Goal: Information Seeking & Learning: Compare options

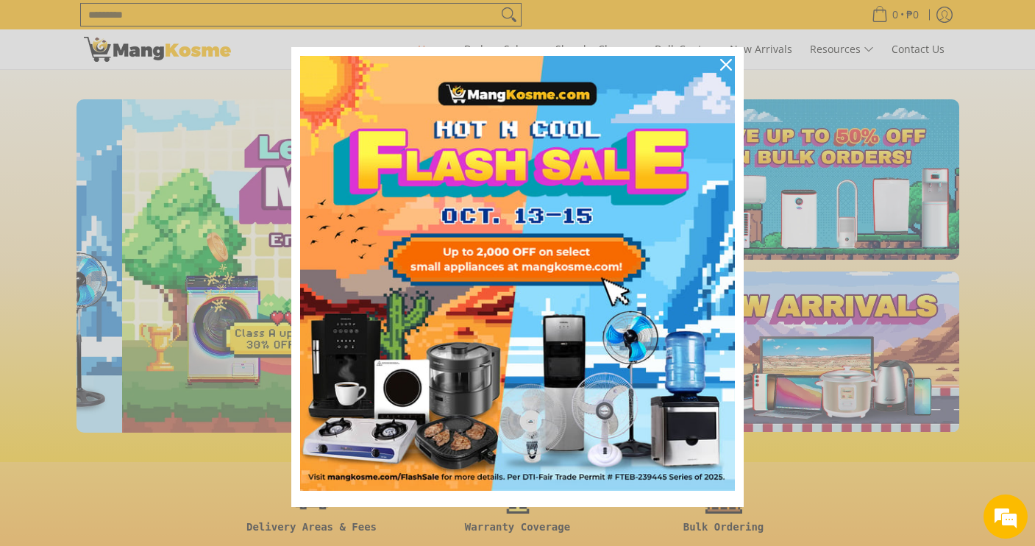
scroll to position [0, 585]
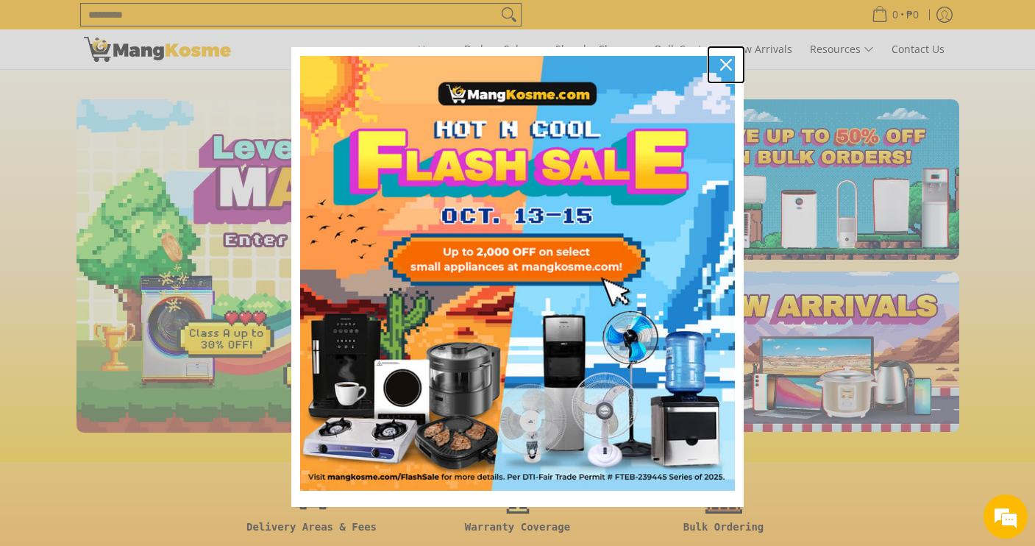
click at [730, 67] on icon "close icon" at bounding box center [726, 65] width 12 height 12
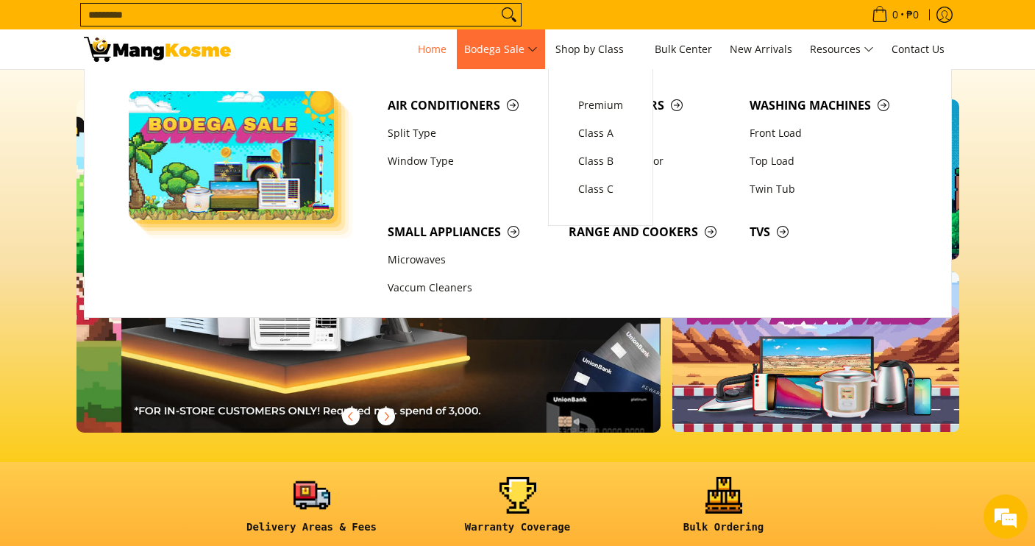
scroll to position [0, 1170]
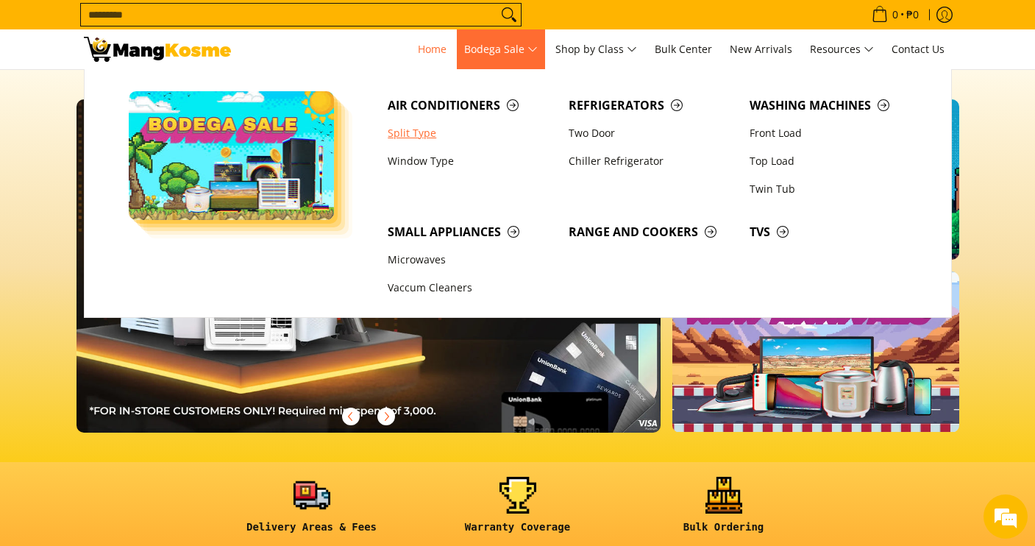
click at [417, 136] on link "Split Type" at bounding box center [470, 133] width 181 height 28
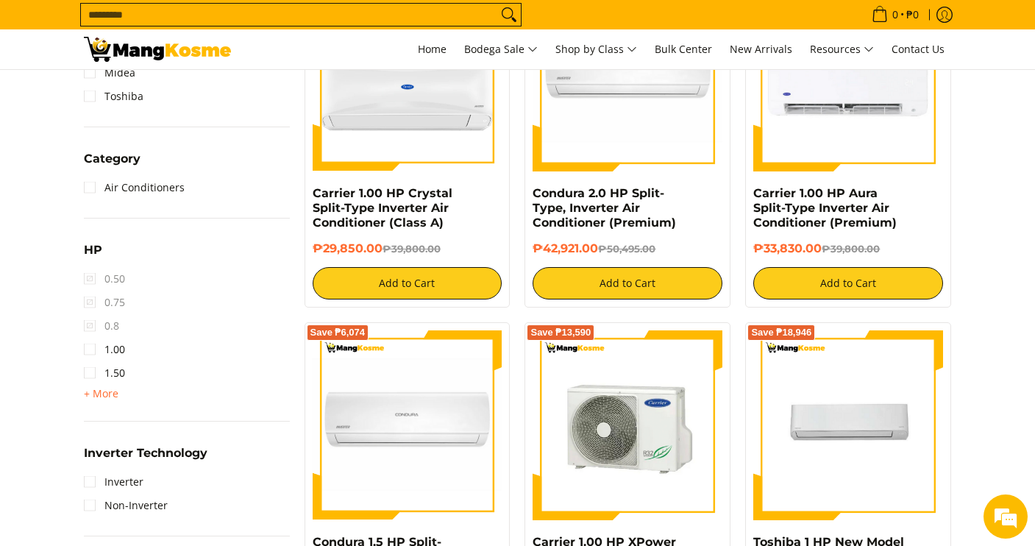
scroll to position [712, 0]
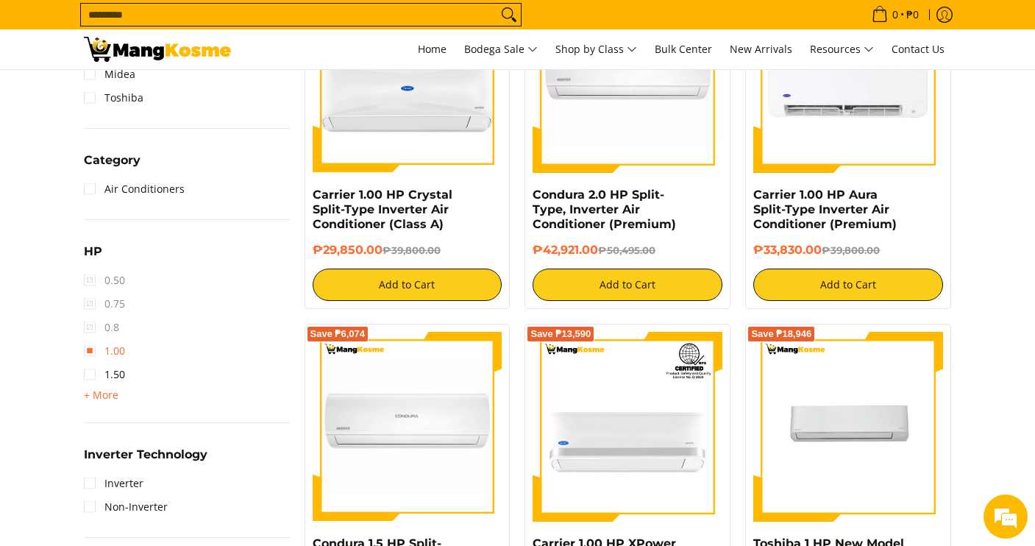
click at [88, 354] on link "1.00" at bounding box center [104, 351] width 41 height 24
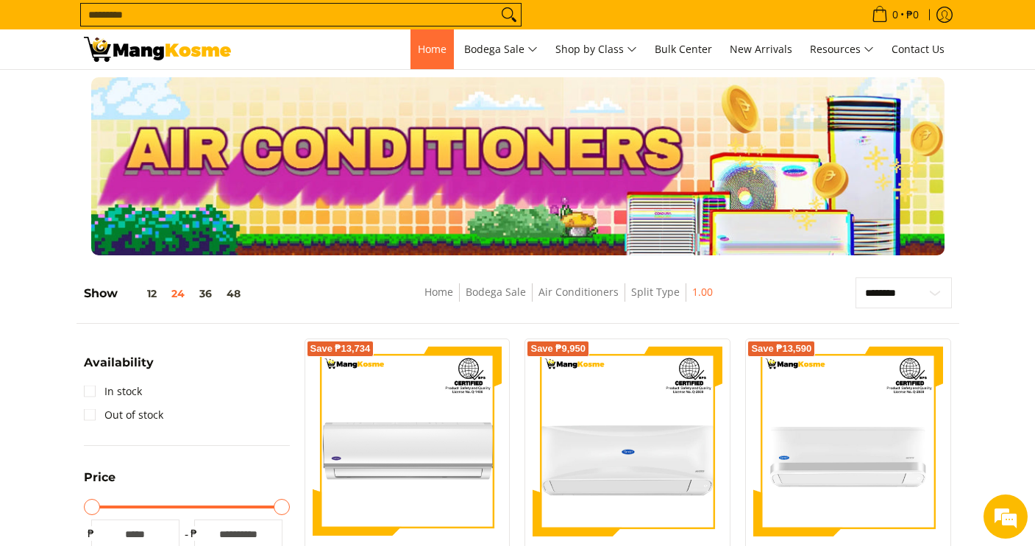
click at [418, 42] on span "Home" at bounding box center [432, 49] width 29 height 14
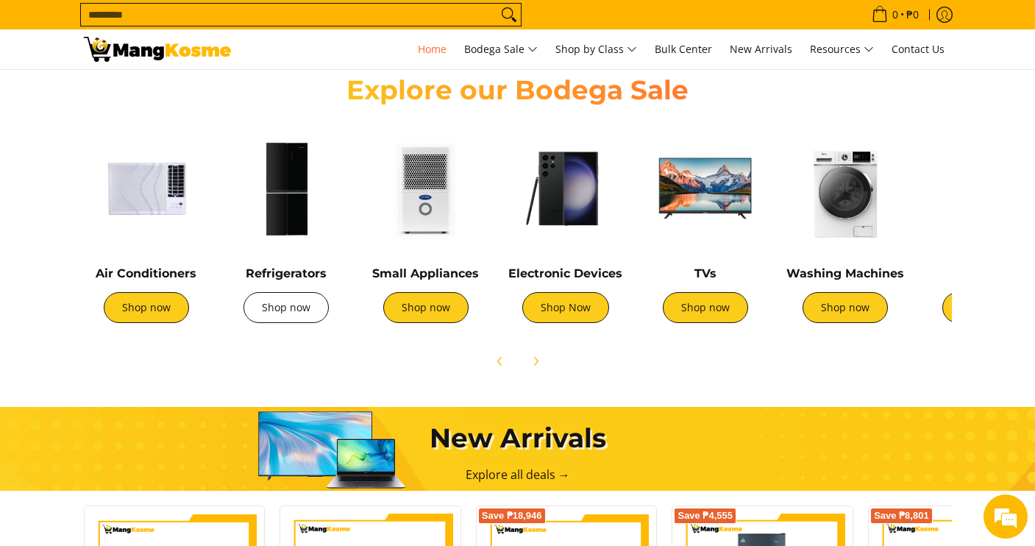
scroll to position [0, 585]
click at [543, 352] on button "Next" at bounding box center [535, 361] width 32 height 32
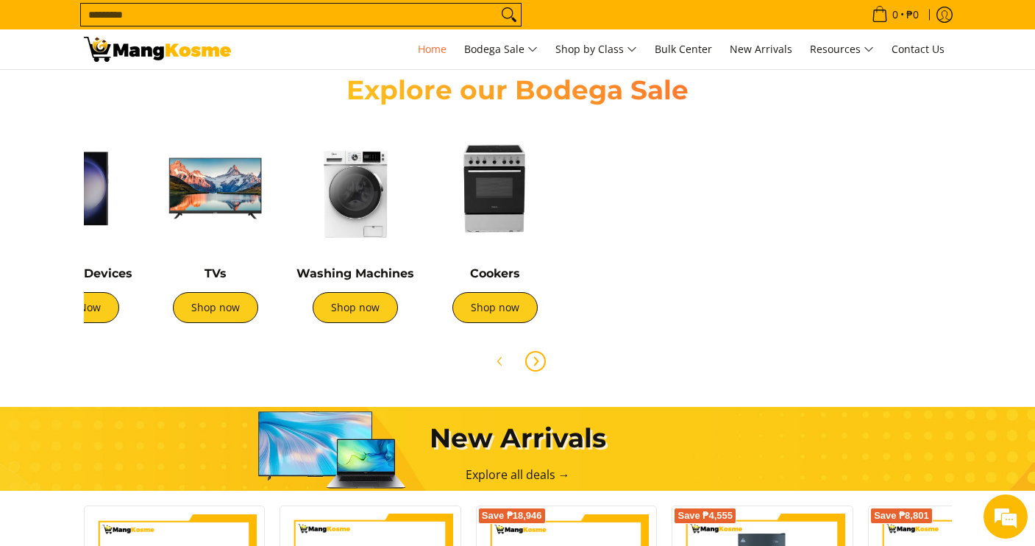
scroll to position [0, 490]
click at [480, 185] on img at bounding box center [495, 188] width 125 height 125
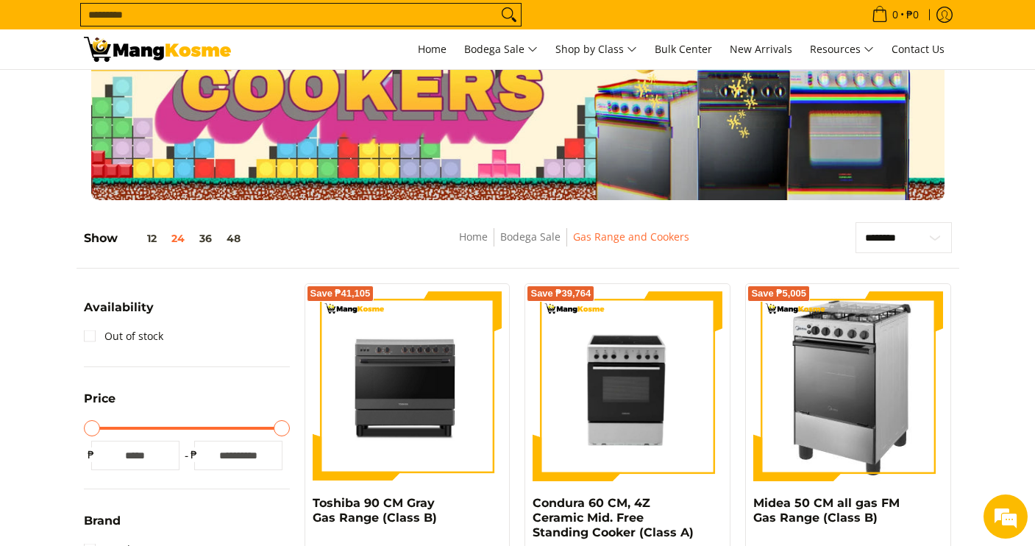
scroll to position [63, 0]
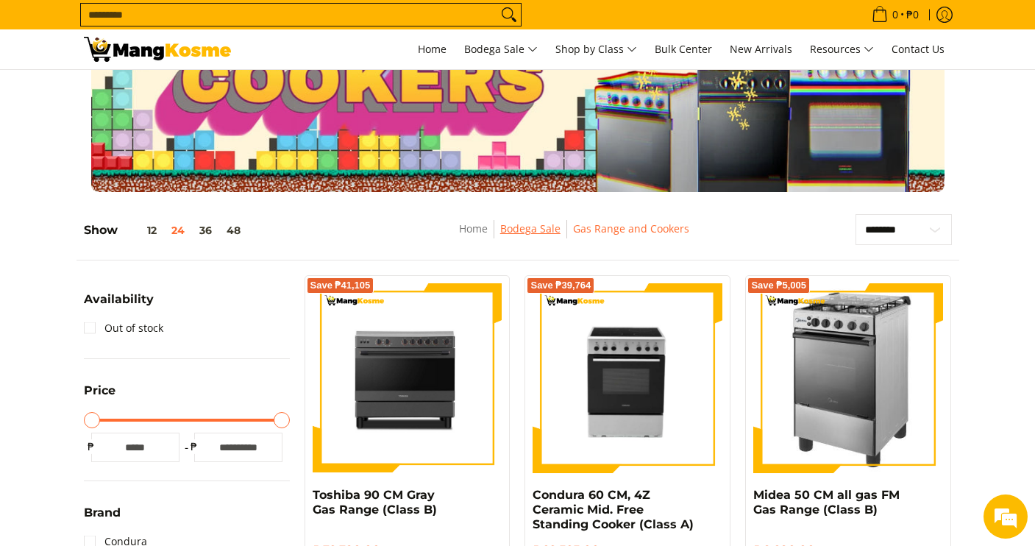
click at [560, 229] on link "Bodega Sale" at bounding box center [530, 228] width 60 height 14
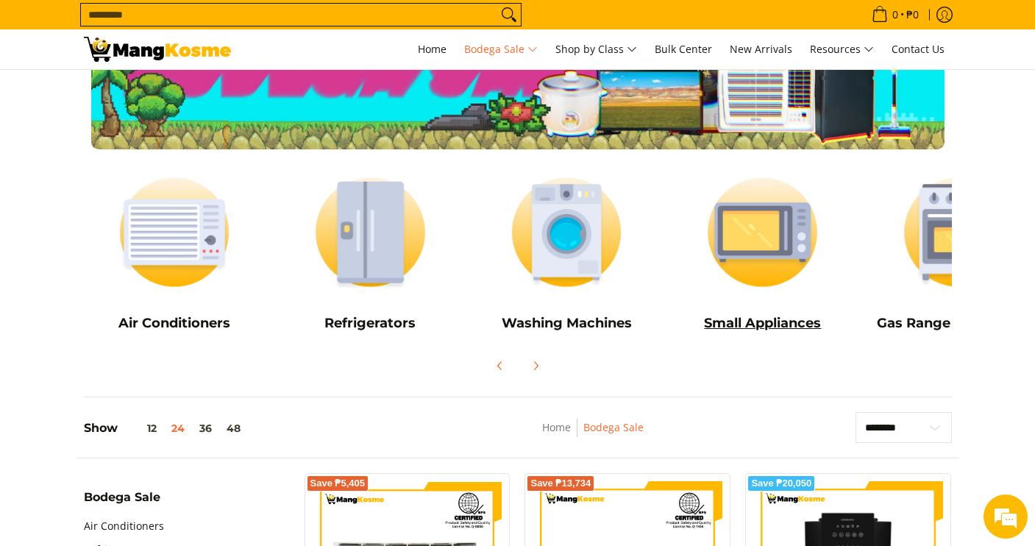
scroll to position [107, 0]
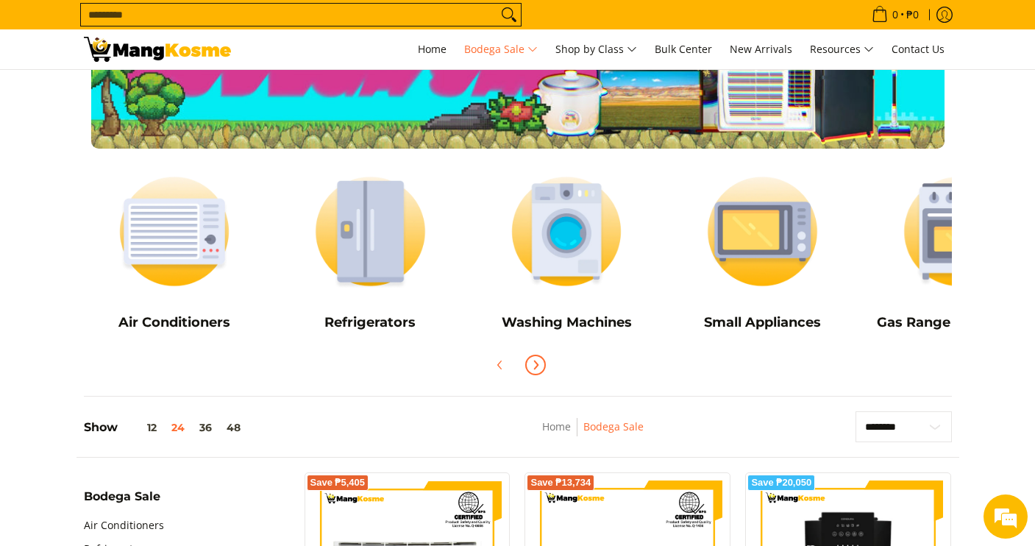
click at [538, 358] on span "Next" at bounding box center [536, 365] width 18 height 18
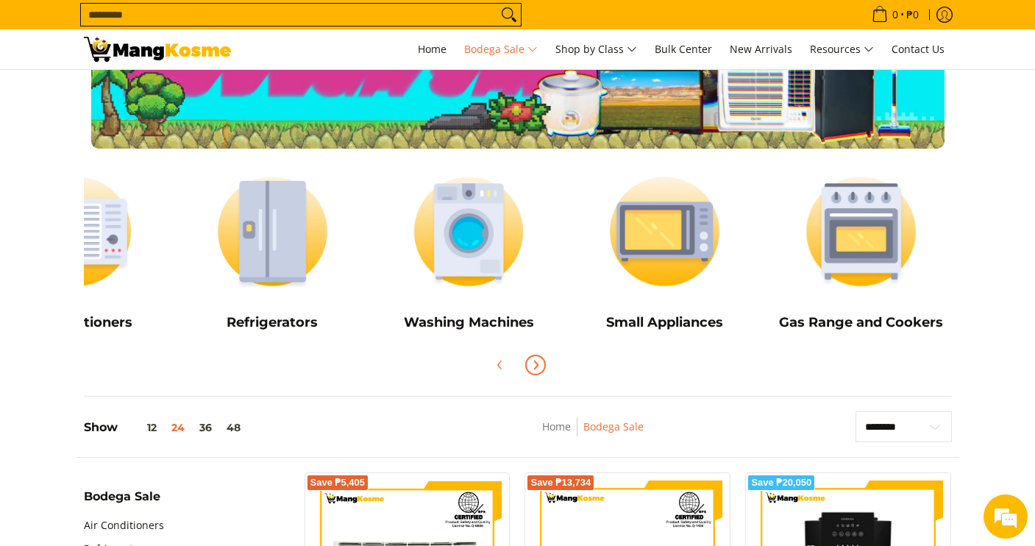
scroll to position [0, 98]
click at [846, 220] on img at bounding box center [861, 231] width 182 height 136
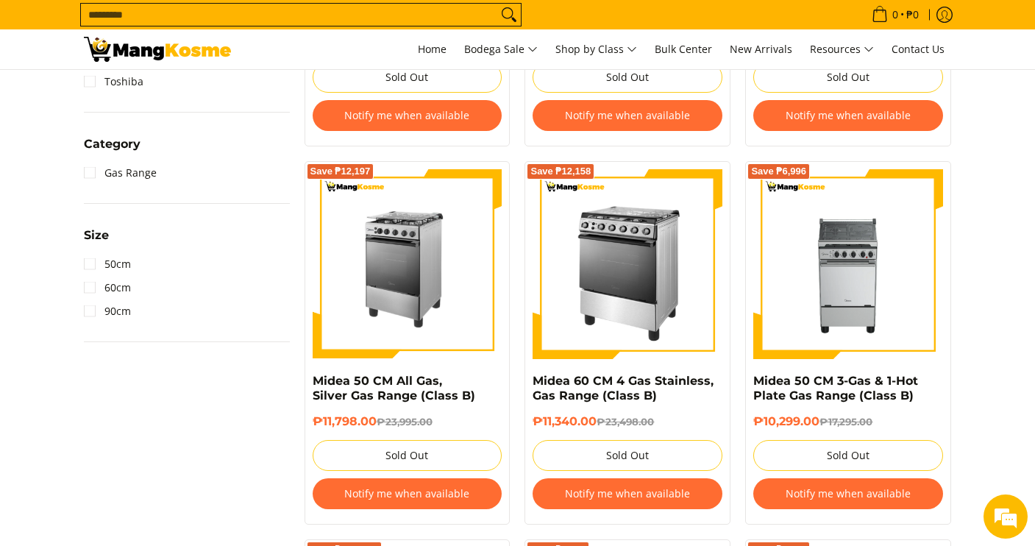
scroll to position [574, 0]
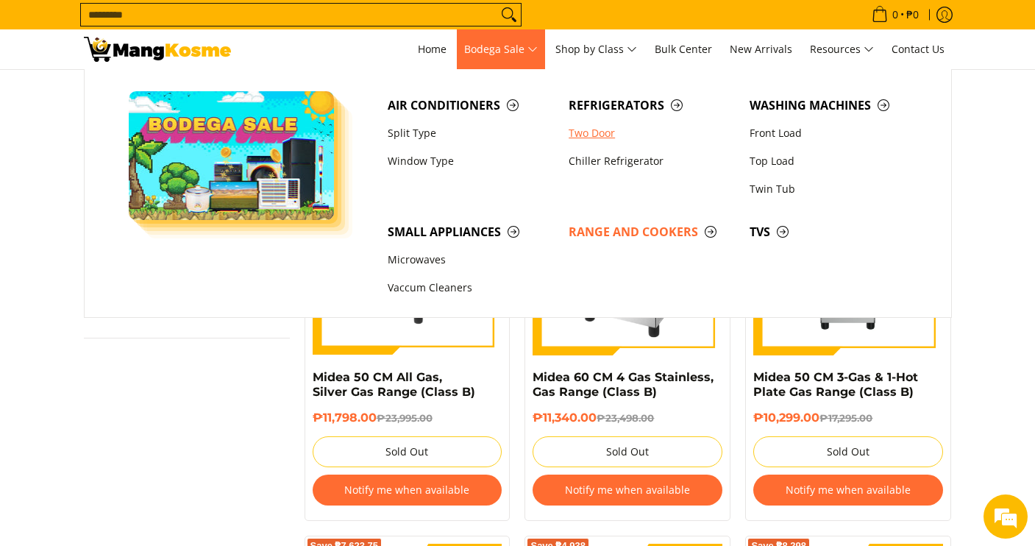
click at [602, 132] on link "Two Door" at bounding box center [651, 133] width 181 height 28
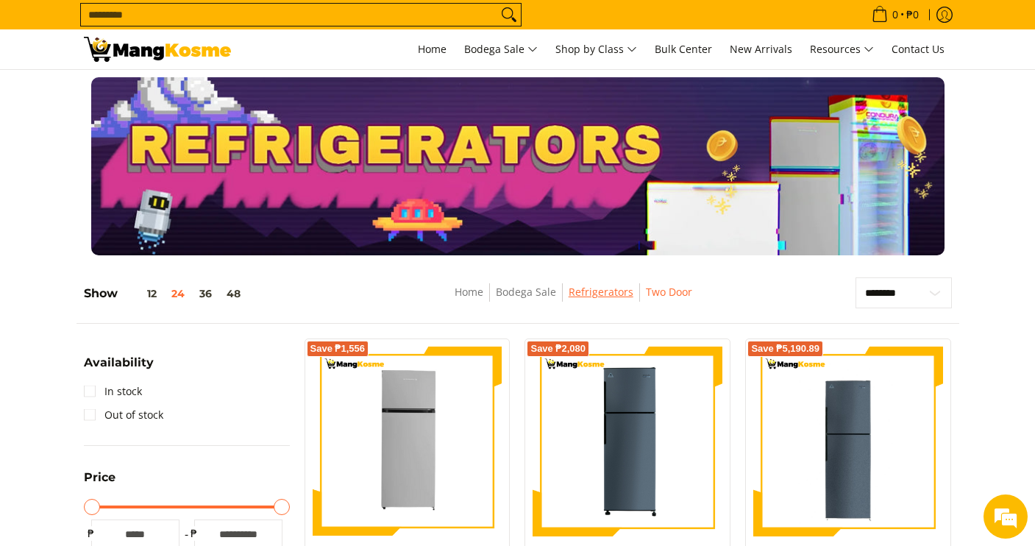
click at [609, 288] on link "Refrigerators" at bounding box center [601, 292] width 65 height 14
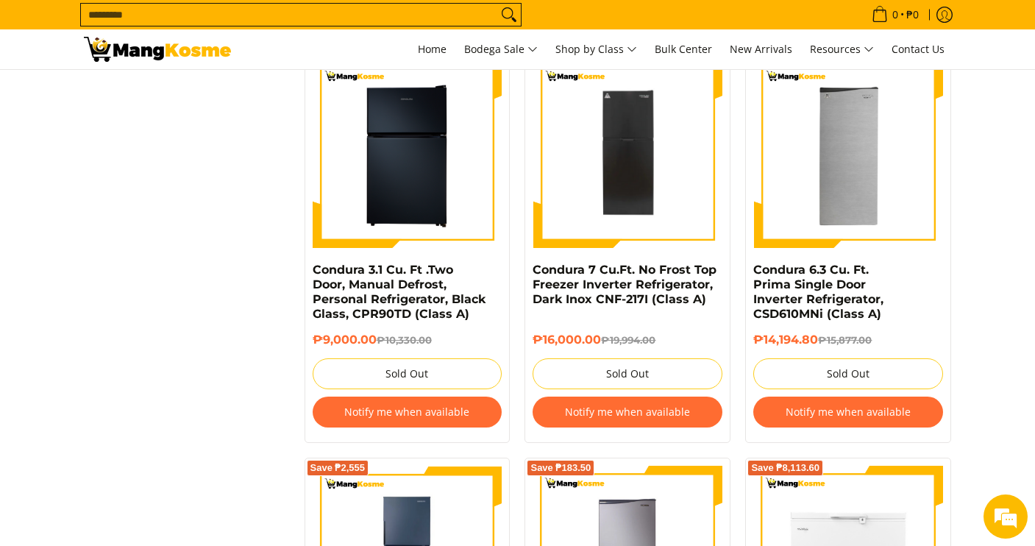
scroll to position [2281, 0]
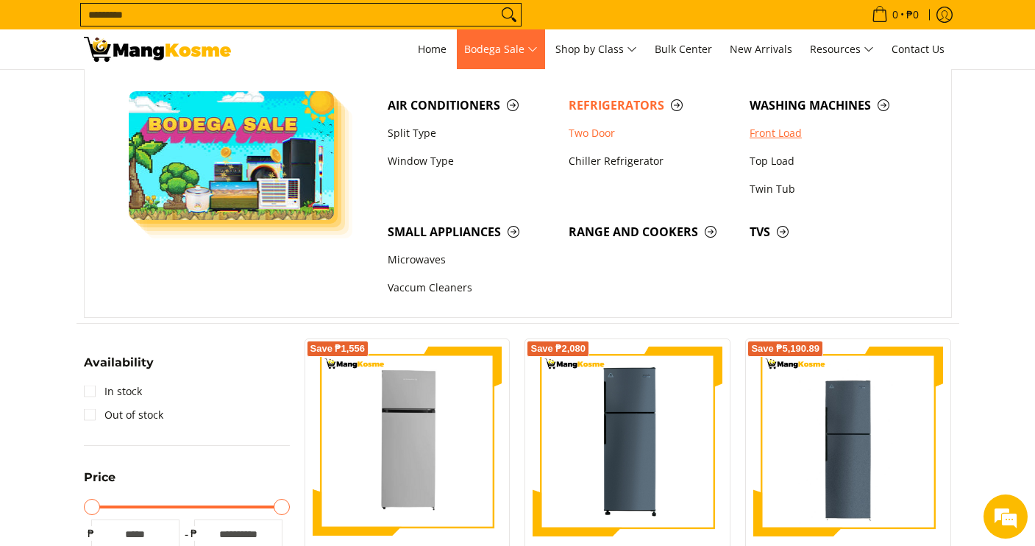
click at [764, 131] on link "Front Load" at bounding box center [832, 133] width 181 height 28
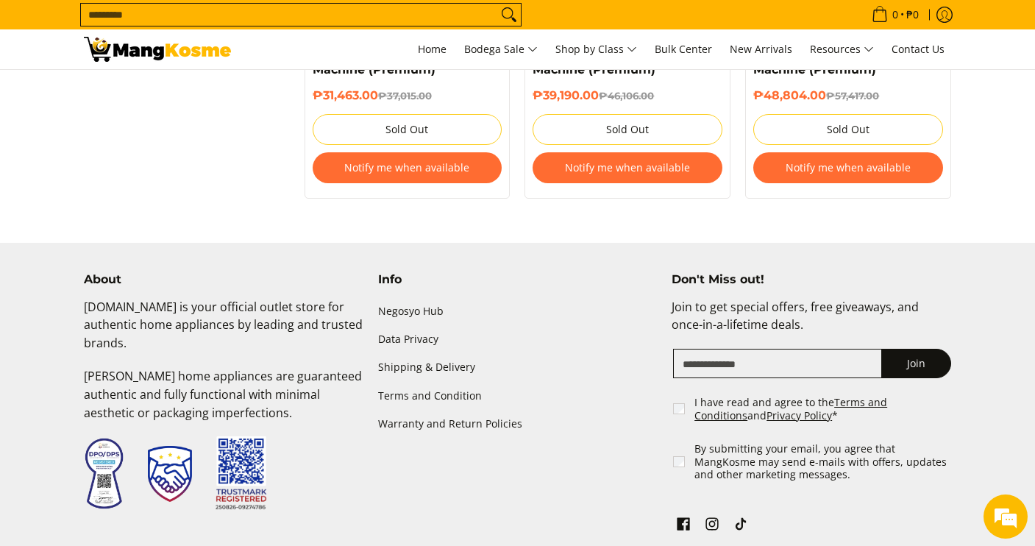
scroll to position [1706, 0]
